Goal: Use online tool/utility: Utilize a website feature to perform a specific function

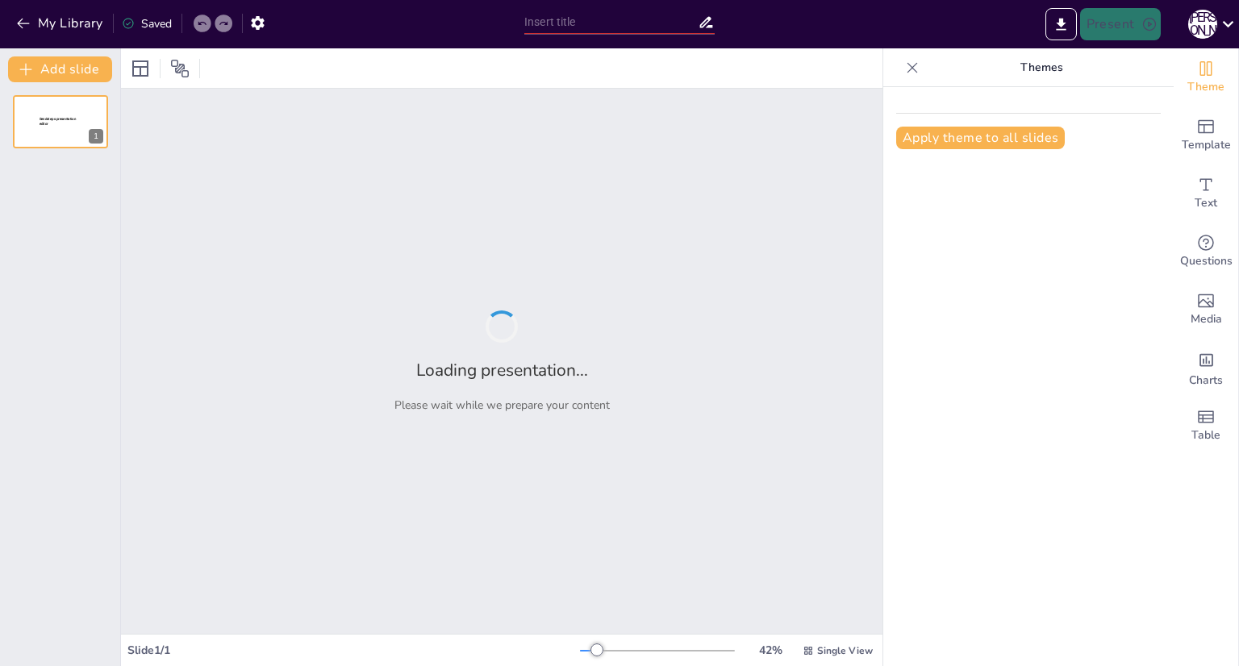
type input "Гештальтпсихологія: Основи та Історія Виникнення"
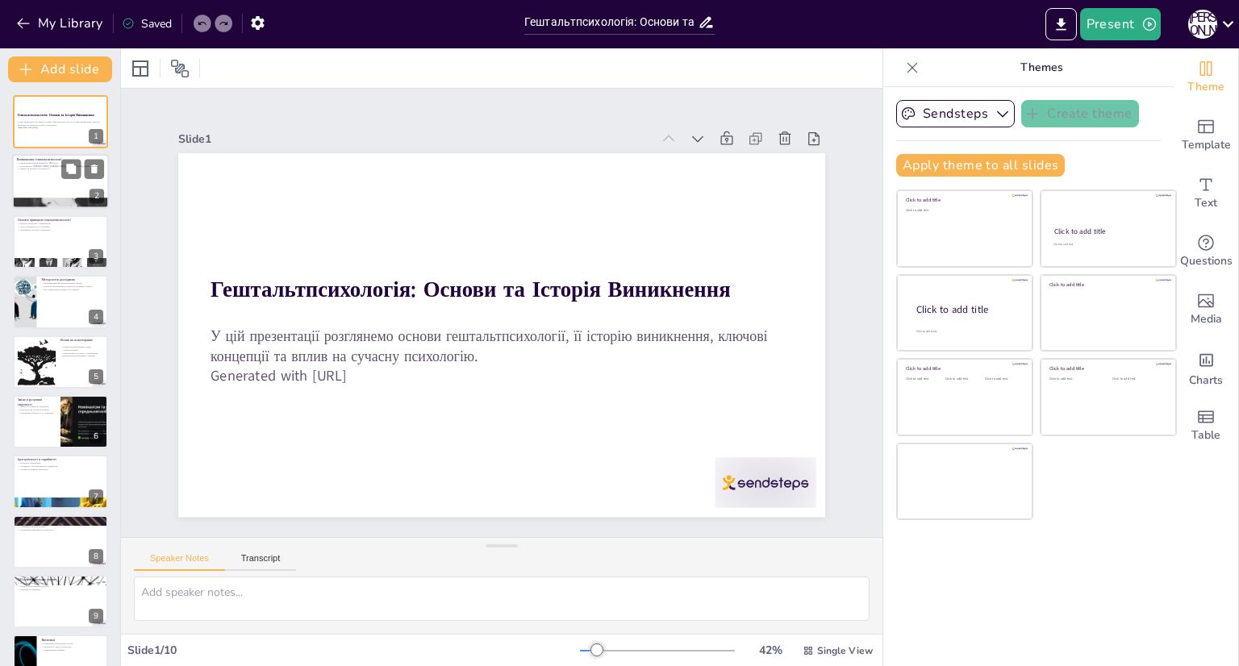
click at [61, 188] on div at bounding box center [60, 182] width 97 height 55
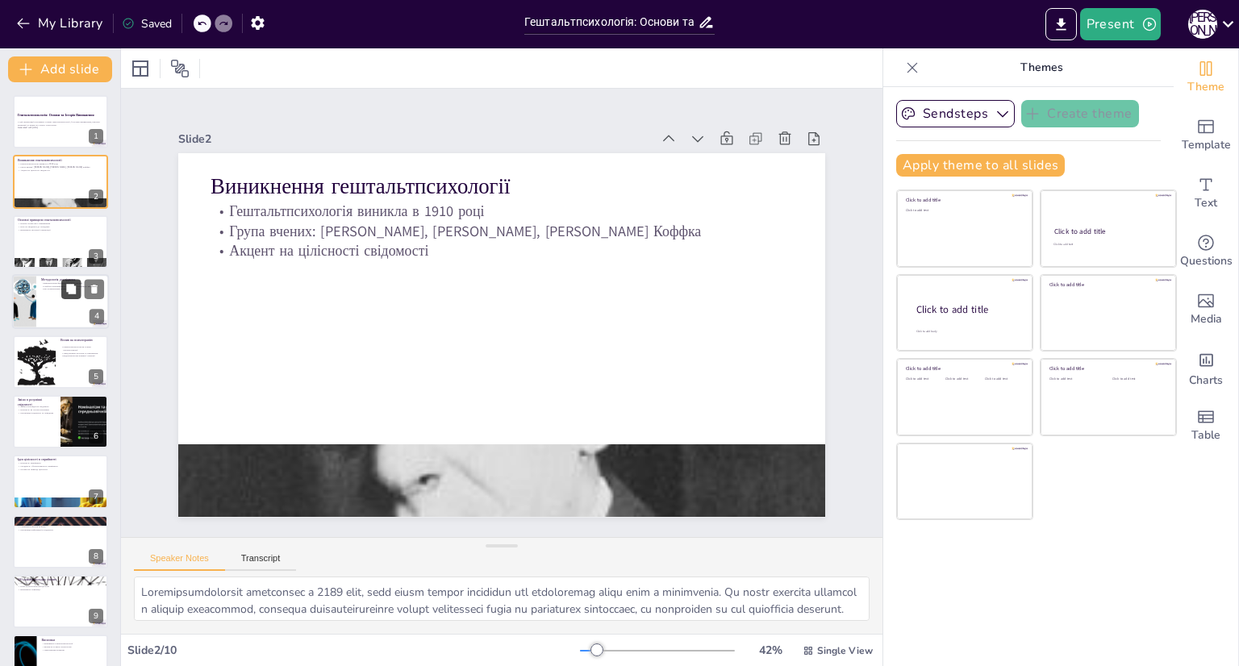
click at [65, 291] on button at bounding box center [70, 289] width 19 height 19
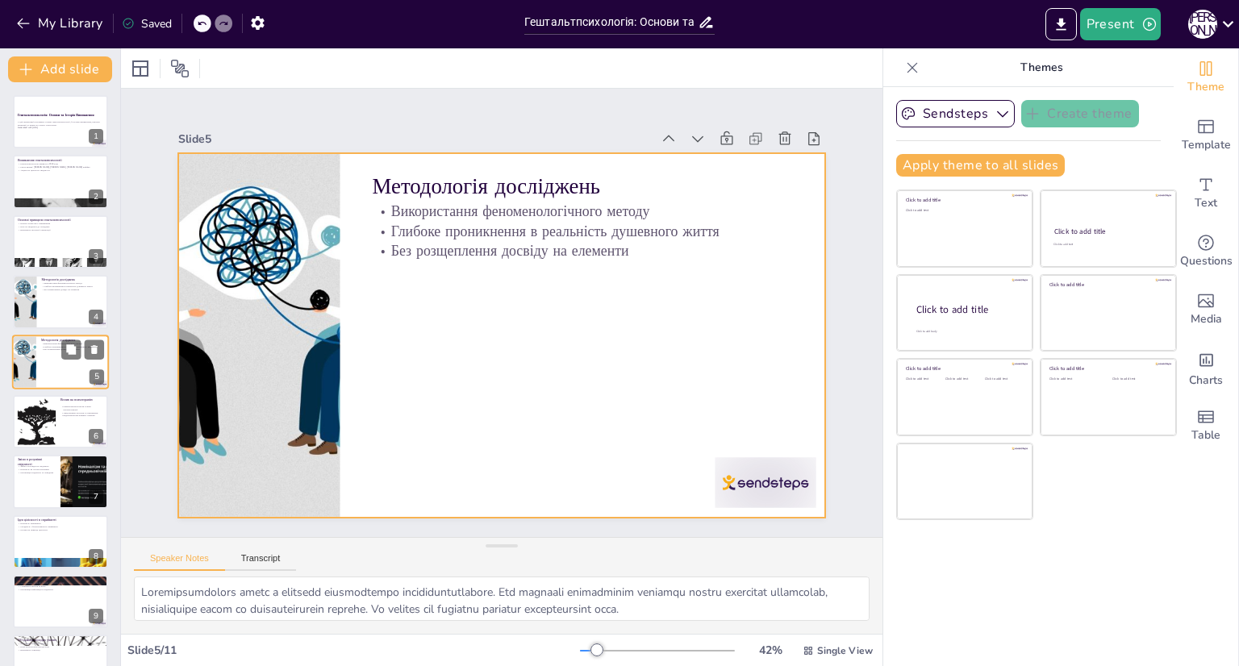
click at [54, 367] on div at bounding box center [60, 362] width 97 height 55
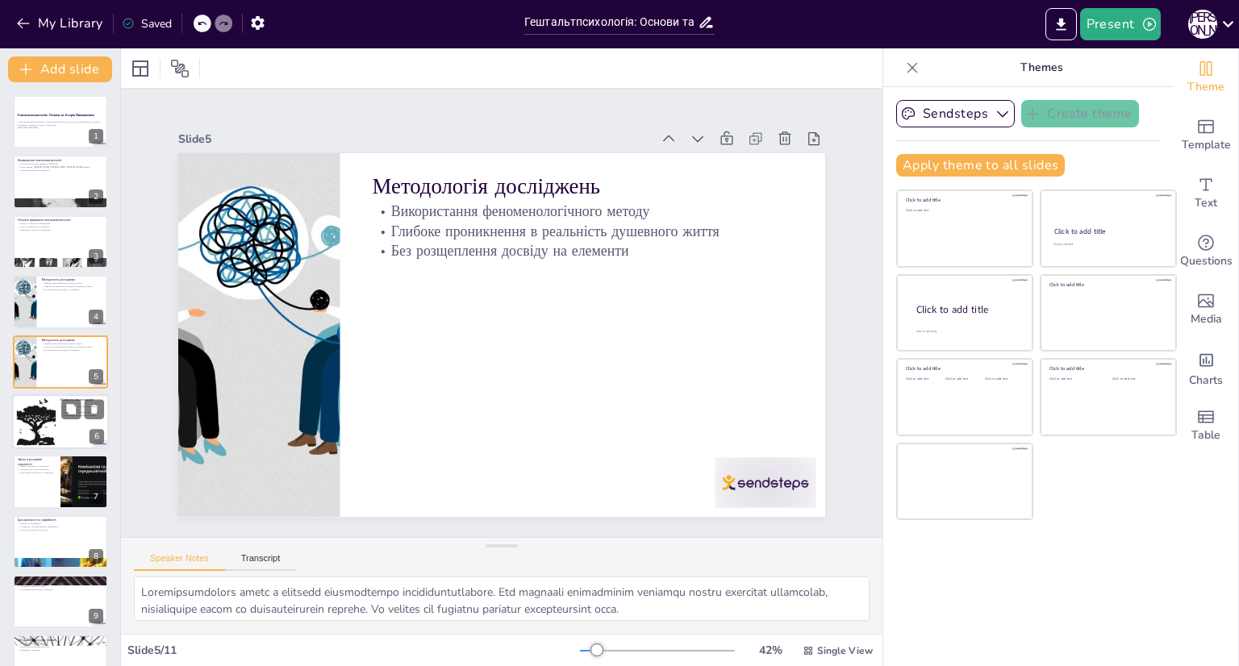
click at [48, 436] on div at bounding box center [36, 422] width 71 height 49
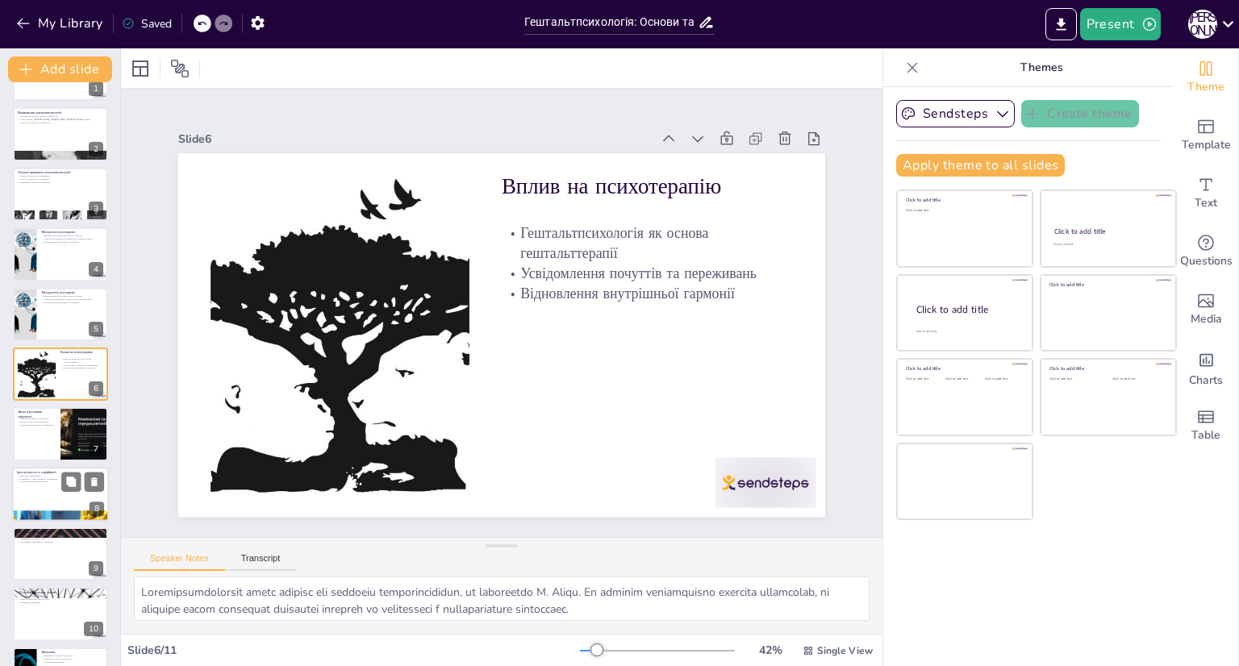
click at [45, 467] on div at bounding box center [60, 494] width 97 height 55
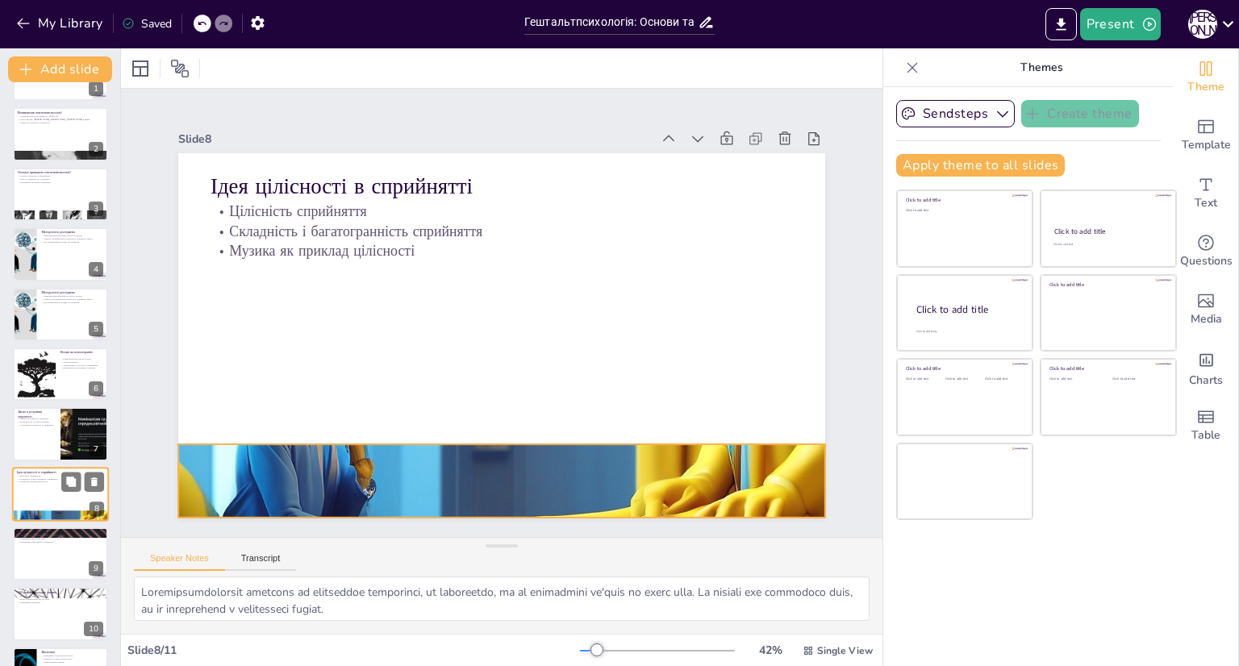
scroll to position [95, 0]
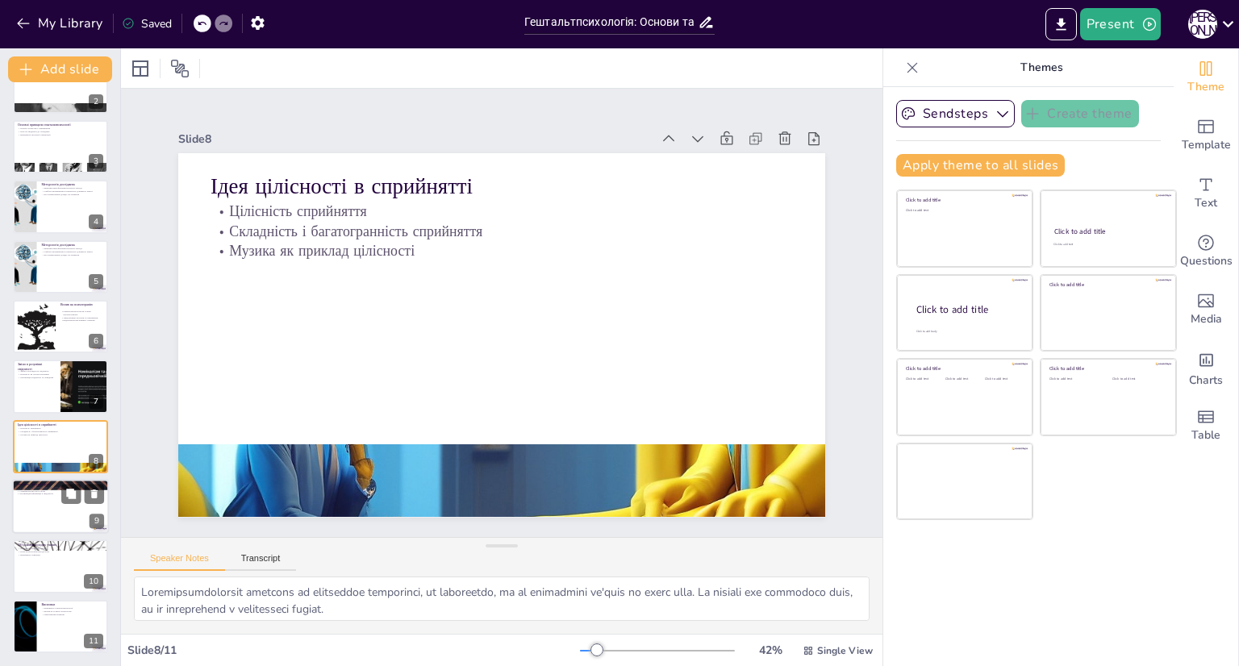
click at [45, 511] on div at bounding box center [60, 506] width 97 height 55
type textarea "L. Ipsum dolo sitametc adipisc e seddoeiusmodtempor incidid utlab etdoloremagn …"
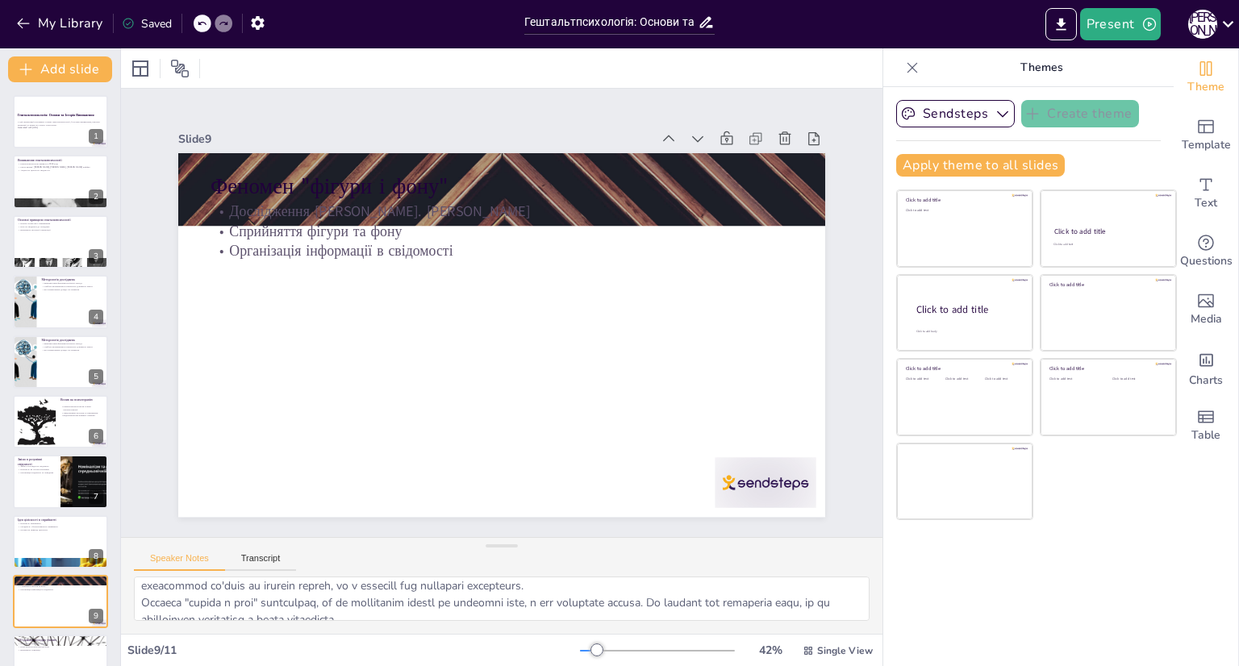
scroll to position [0, 0]
click at [275, 563] on button "Transcript" at bounding box center [261, 563] width 72 height 18
